Goal: Book appointment/travel/reservation: Book appointment/travel/reservation

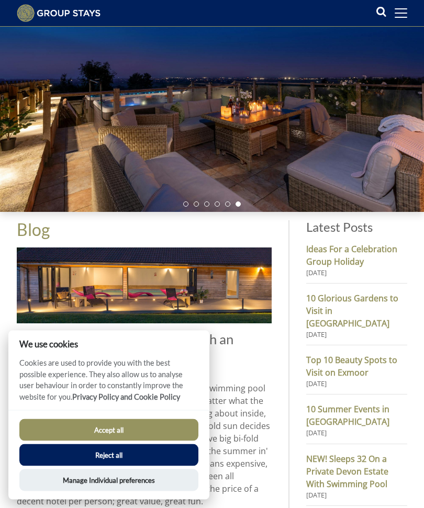
scroll to position [80, 0]
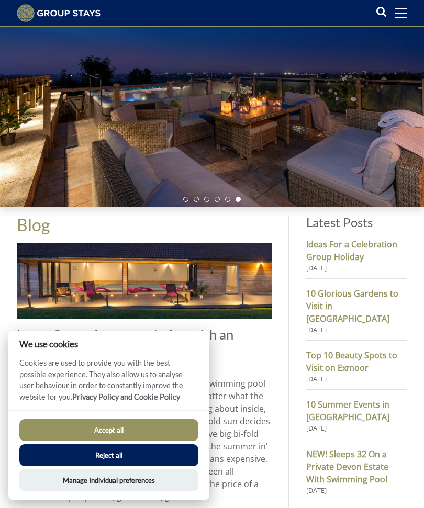
click at [133, 441] on button "Accept all" at bounding box center [108, 430] width 179 height 22
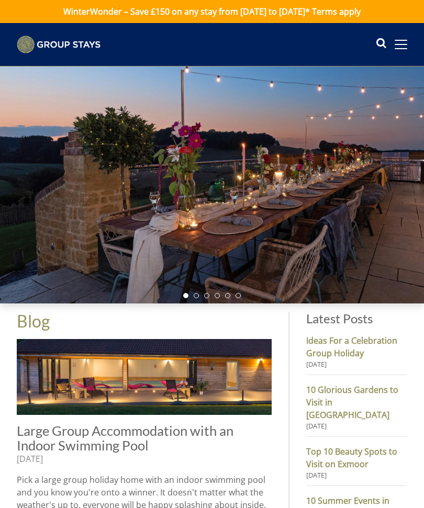
click at [401, 47] on span at bounding box center [400, 44] width 13 height 9
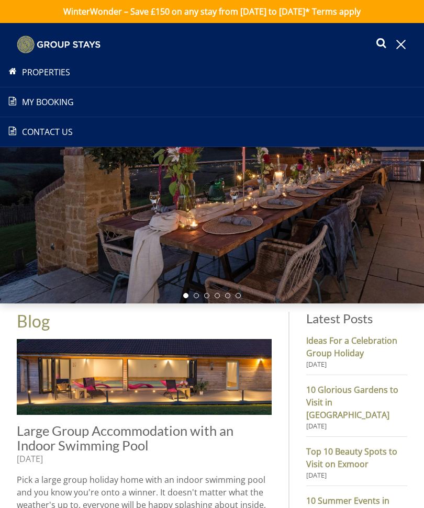
click at [59, 64] on li "Properties" at bounding box center [212, 73] width 424 height 30
click at [63, 71] on link "Properties" at bounding box center [212, 72] width 424 height 13
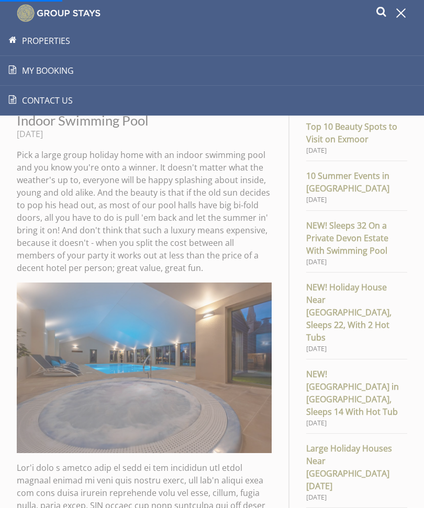
scroll to position [349, 0]
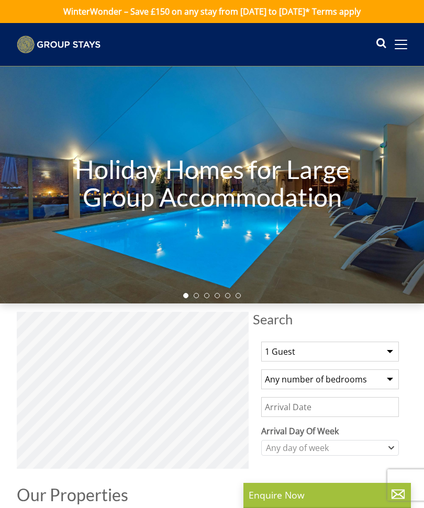
click at [387, 348] on select "1 Guest 2 Guests 3 Guests 4 Guests 5 Guests 6 Guests 7 Guests 8 Guests 9 Guests…" at bounding box center [330, 352] width 138 height 20
select select "8"
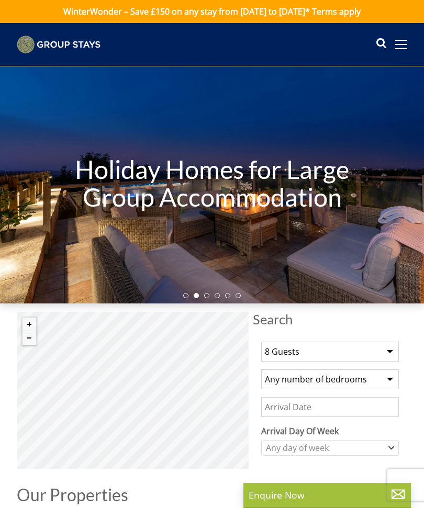
click at [391, 398] on input "Date" at bounding box center [330, 407] width 138 height 20
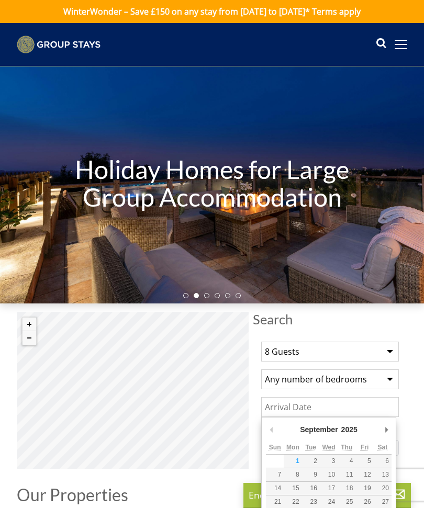
scroll to position [52, 0]
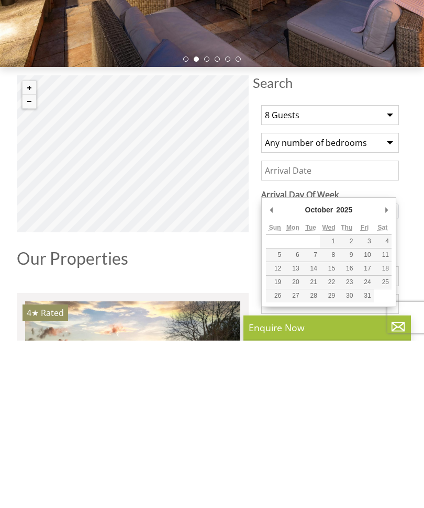
type input "[DATE]"
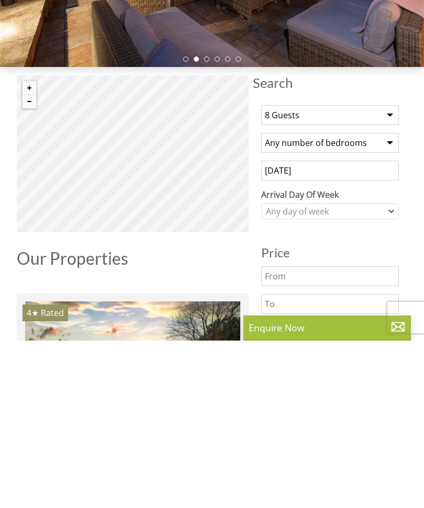
scroll to position [220, 0]
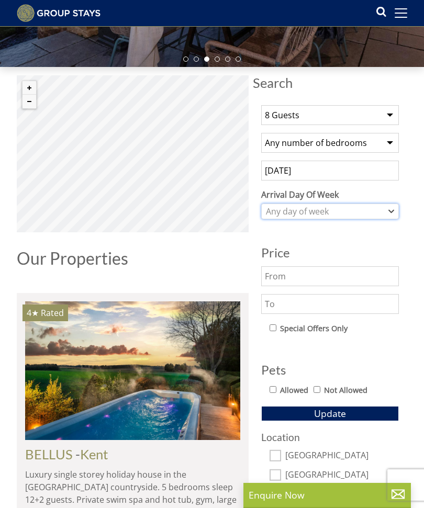
click at [389, 212] on icon "Combobox" at bounding box center [391, 211] width 6 height 6
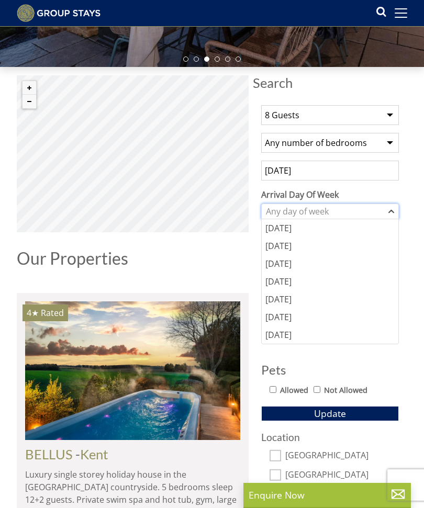
click at [388, 212] on icon "Combobox" at bounding box center [391, 211] width 6 height 6
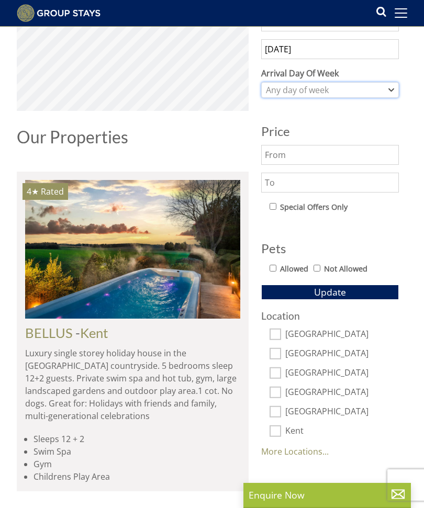
scroll to position [350, 0]
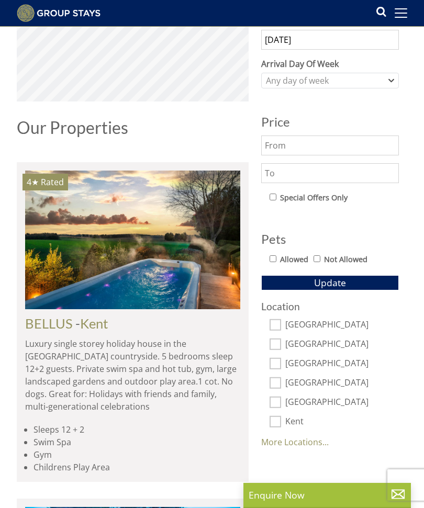
click at [356, 283] on button "Update" at bounding box center [330, 282] width 138 height 15
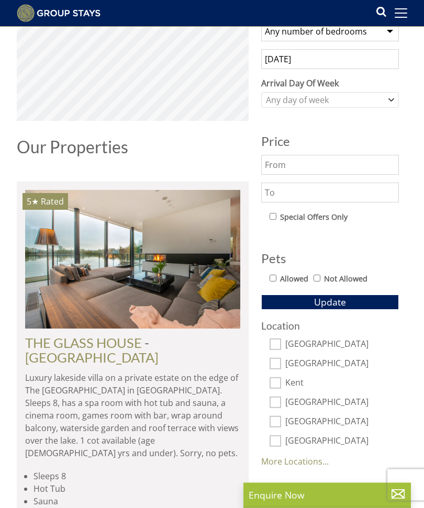
scroll to position [331, 0]
click at [293, 192] on input "text" at bounding box center [330, 193] width 138 height 20
type input "600"
click at [357, 299] on button "Update" at bounding box center [330, 301] width 138 height 15
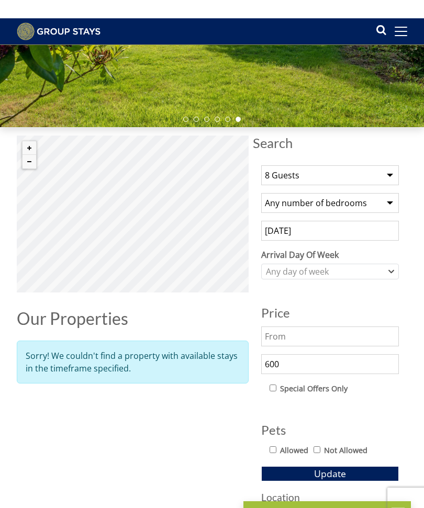
scroll to position [0, 0]
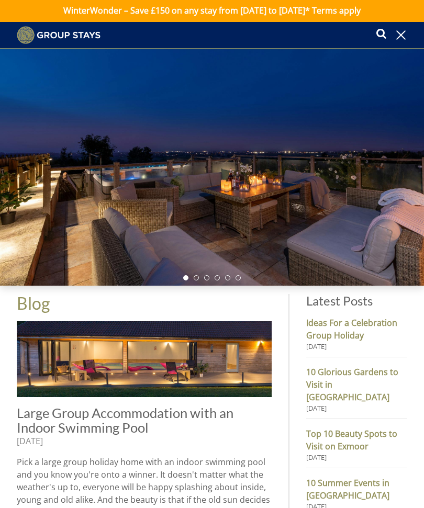
scroll to position [1, 0]
